Goal: Check status: Check status

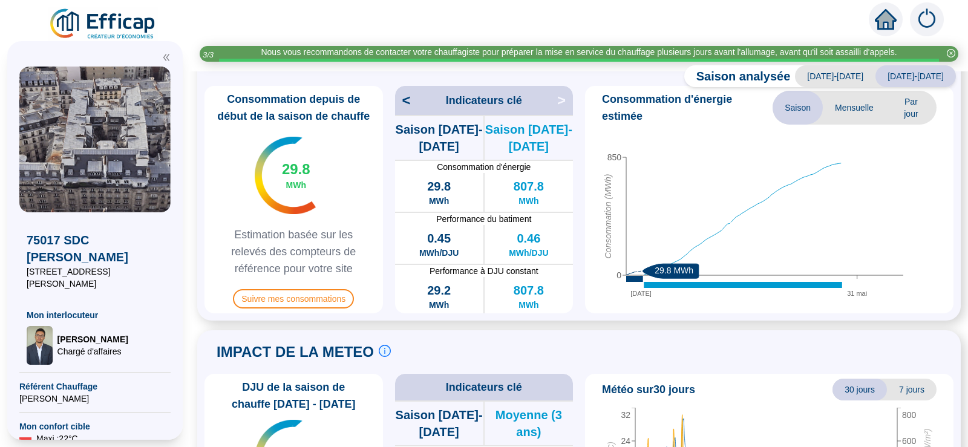
scroll to position [250, 0]
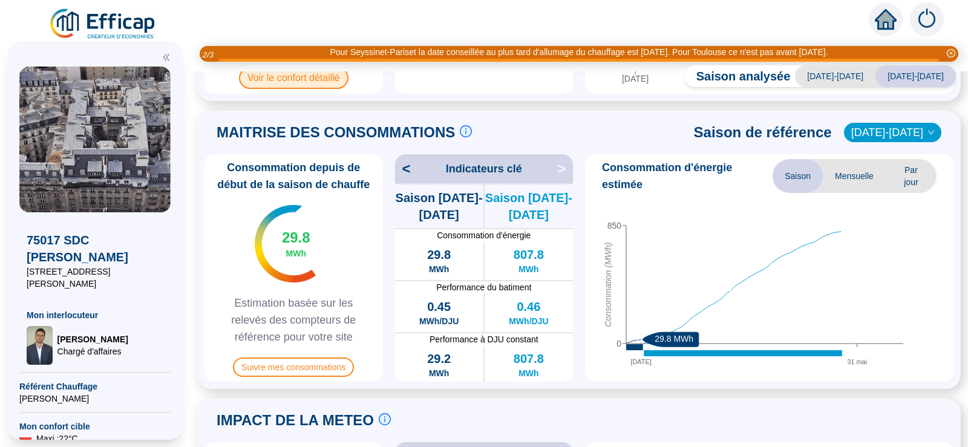
click at [316, 79] on span "Voir le confort détaillé" at bounding box center [293, 78] width 109 height 22
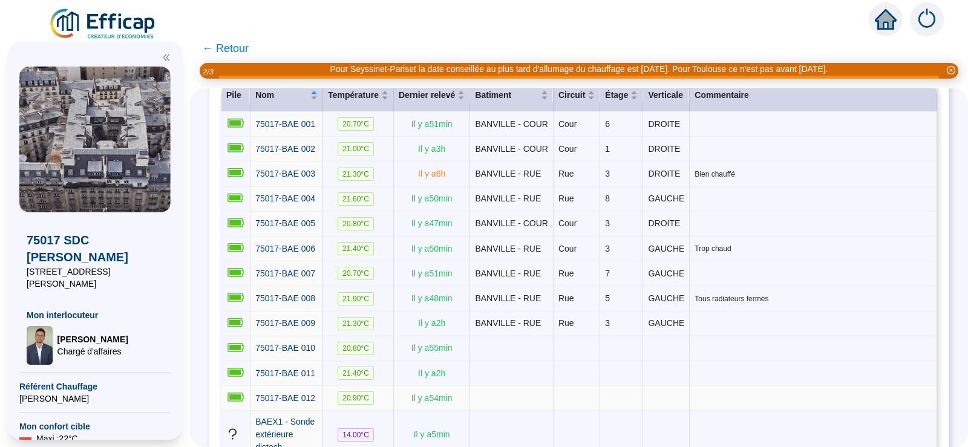
scroll to position [216, 0]
